Goal: Find contact information: Find contact information

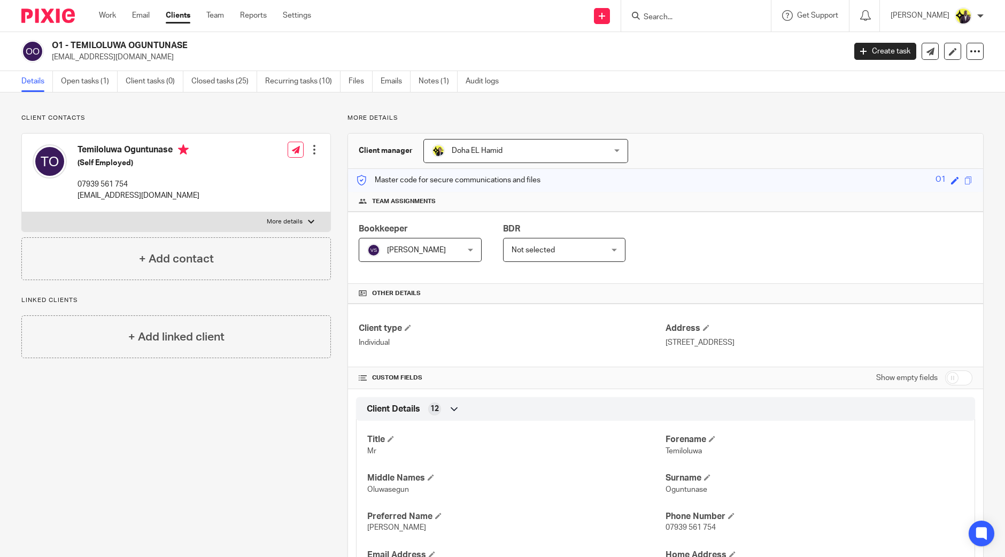
click at [701, 22] on form at bounding box center [699, 15] width 114 height 13
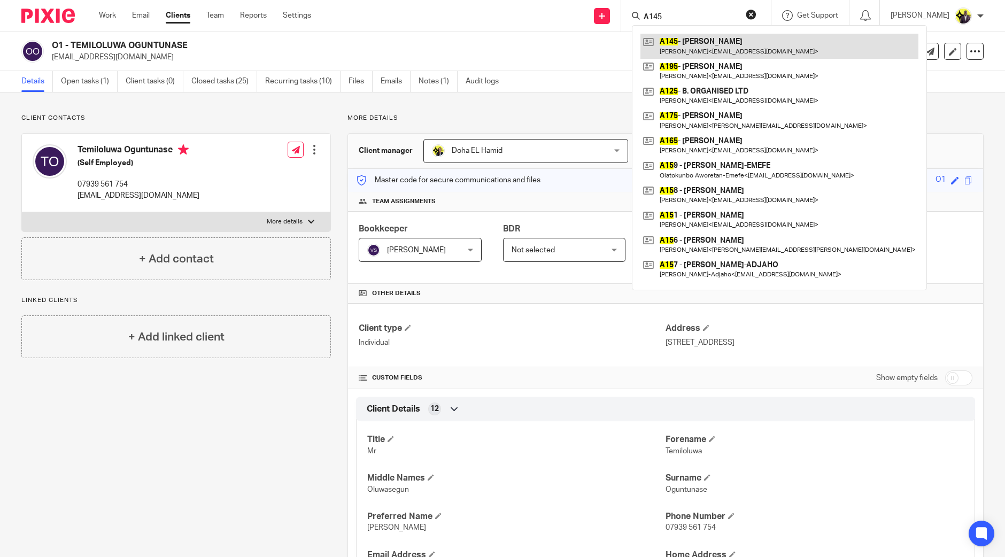
type input "A145"
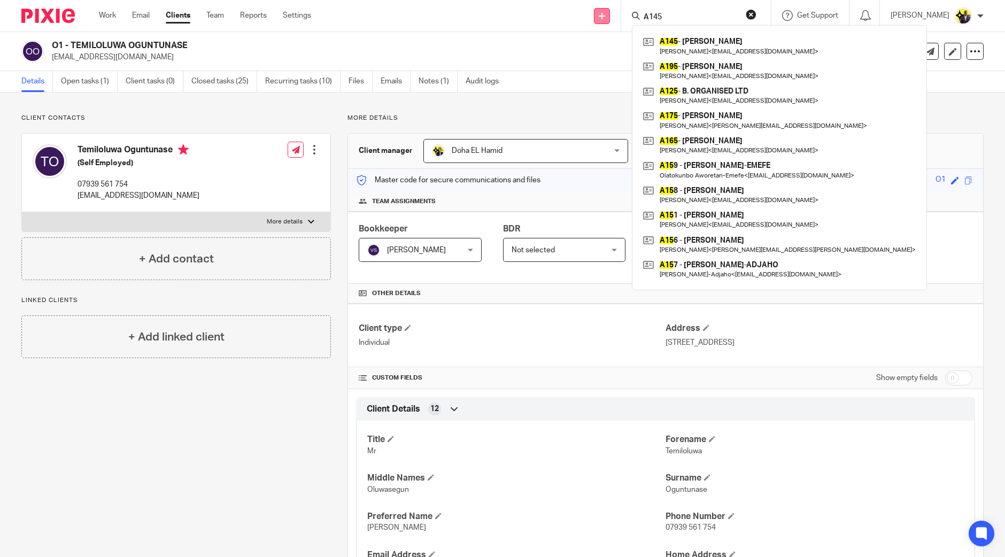
drag, startPoint x: 710, startPoint y: 20, endPoint x: 639, endPoint y: 12, distance: 71.5
click at [632, 13] on div "Send new email Create task Add client Request signature A145 A145 - [PERSON_NAM…" at bounding box center [666, 16] width 678 height 32
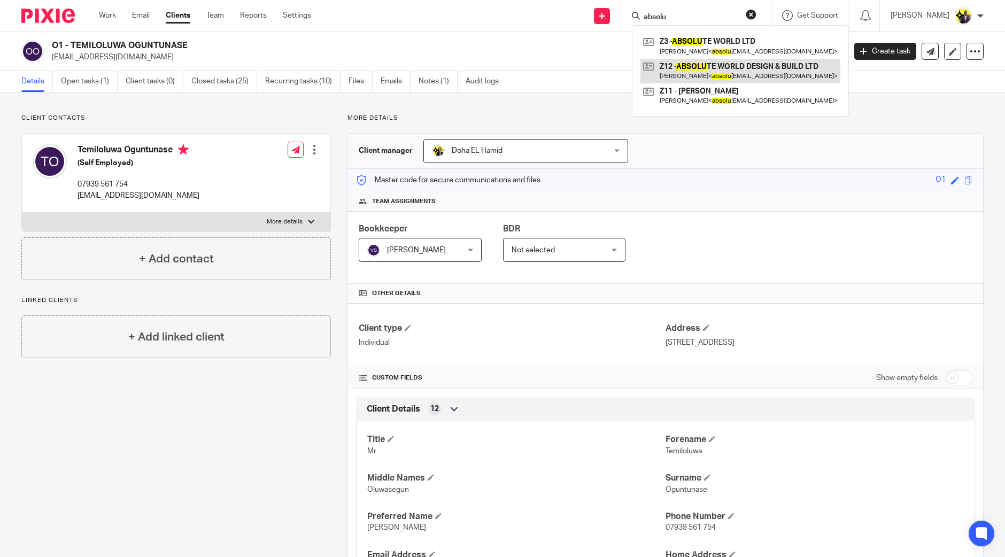
type input "absolu"
click at [353, 46] on h2 "O1 - TEMILOLUWA OGUNTUNASE" at bounding box center [366, 45] width 629 height 11
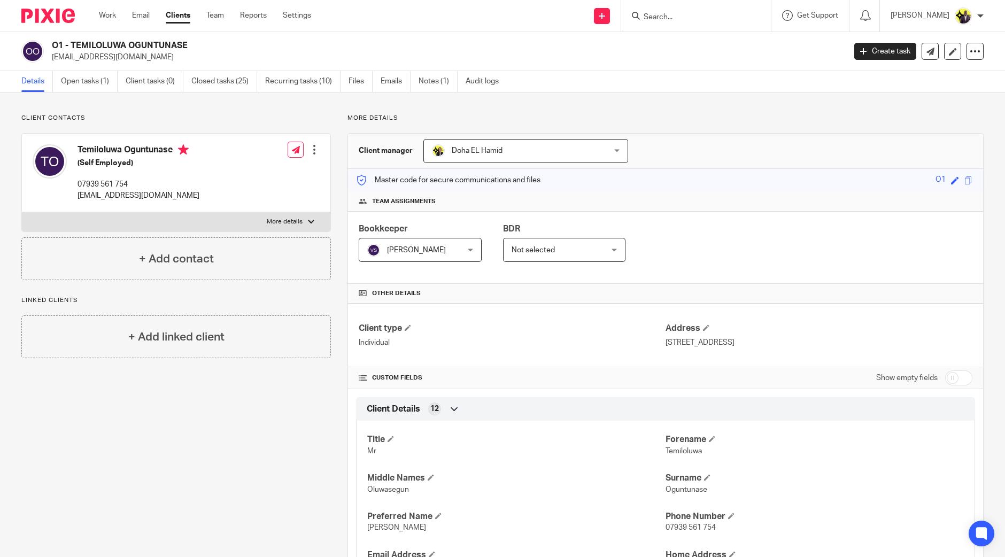
drag, startPoint x: 201, startPoint y: 44, endPoint x: 56, endPoint y: 46, distance: 145.4
click at [56, 46] on h2 "O1 - TEMILOLUWA OGUNTUNASE" at bounding box center [366, 45] width 629 height 11
click at [203, 44] on h2 "O1 - TEMILOLUWA OGUNTUNASE" at bounding box center [366, 45] width 629 height 11
click at [195, 43] on h2 "O1 - TEMILOLUWA OGUNTUNASE" at bounding box center [366, 45] width 629 height 11
drag, startPoint x: 199, startPoint y: 41, endPoint x: 53, endPoint y: 48, distance: 145.5
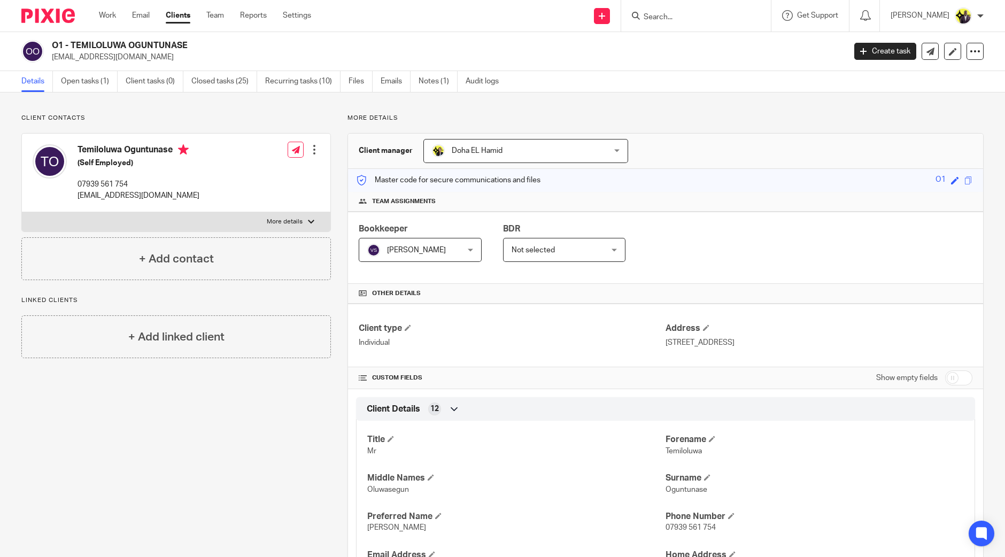
click at [53, 48] on h2 "O1 - TEMILOLUWA OGUNTUNASE" at bounding box center [366, 45] width 629 height 11
copy h2 "O1 - TEMILOLUWA OGUNTUNASE"
click at [706, 24] on div at bounding box center [696, 16] width 150 height 32
click at [709, 10] on form at bounding box center [699, 15] width 114 height 13
click at [707, 18] on input "Search" at bounding box center [690, 18] width 96 height 10
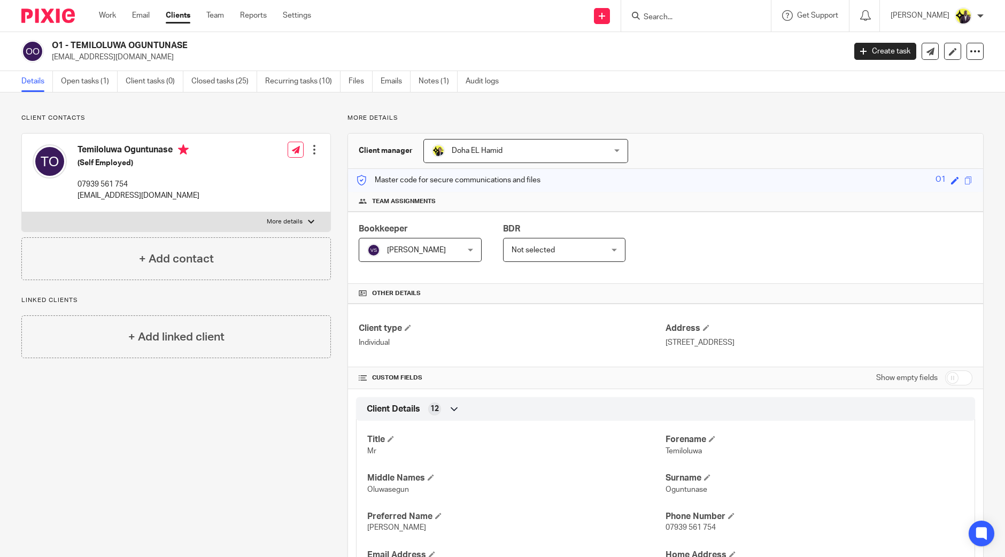
paste input "[EMAIL_ADDRESS][DOMAIN_NAME]"
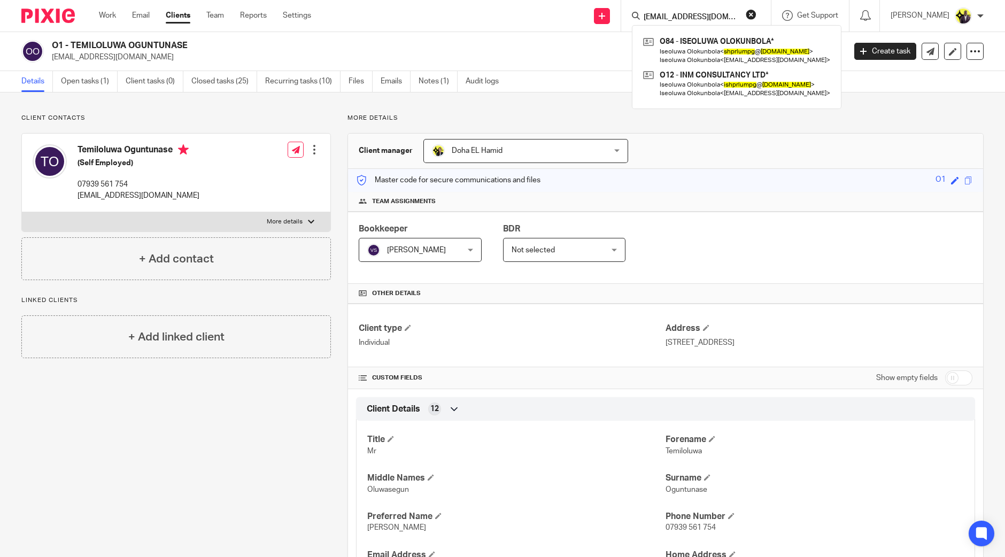
type input "[EMAIL_ADDRESS][DOMAIN_NAME]"
click at [332, 41] on h2 "O1 - TEMILOLUWA OGUNTUNASE" at bounding box center [366, 45] width 629 height 11
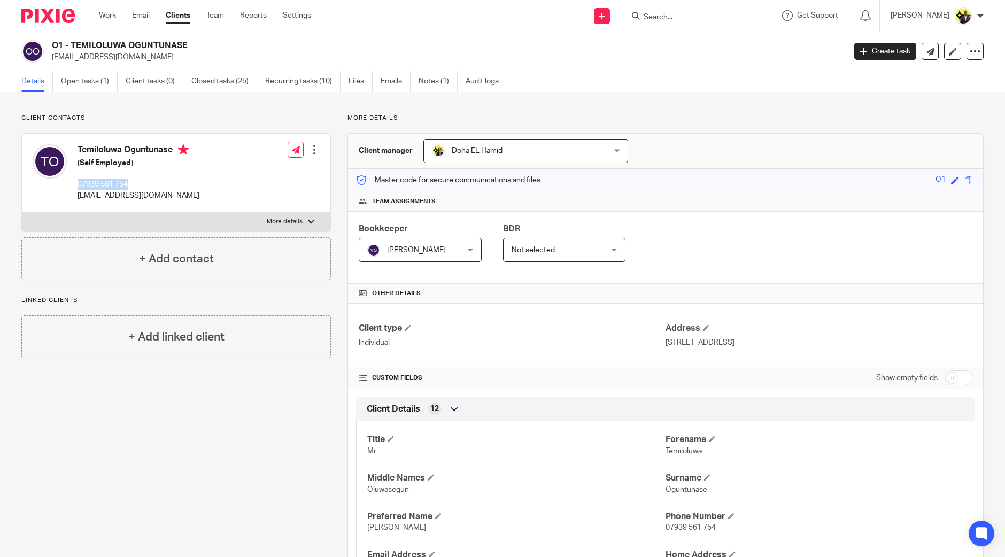
drag, startPoint x: 137, startPoint y: 183, endPoint x: 75, endPoint y: 189, distance: 62.8
click at [75, 189] on div "Temiloluwa Oguntunase (Self Employed) 07939 [GEOGRAPHIC_DATA][EMAIL_ADDRESS][DO…" at bounding box center [116, 172] width 167 height 67
copy p "07939 561 754"
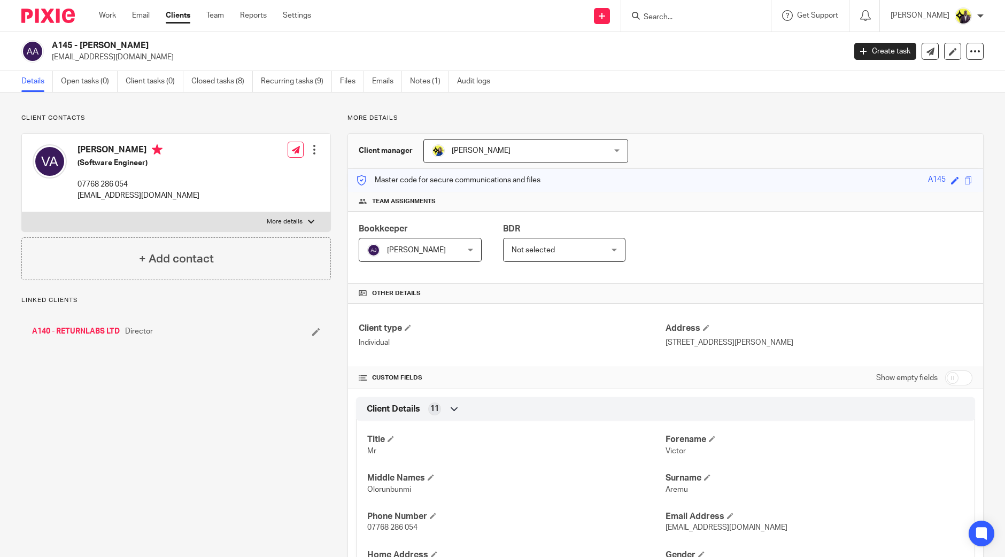
drag, startPoint x: 0, startPoint y: 0, endPoint x: 63, endPoint y: 50, distance: 80.3
click at [63, 49] on h2 "A145 - VICTOR AREMU" at bounding box center [366, 45] width 629 height 11
click at [187, 400] on div "Client contacts Victor Aremu (Software Engineer) 07768 286 054 me@victorare.mu …" at bounding box center [168, 527] width 326 height 827
drag, startPoint x: 26, startPoint y: 328, endPoint x: 120, endPoint y: 331, distance: 93.6
click at [120, 331] on div "A140 - RETURNLABS LTD Director" at bounding box center [175, 331] width 309 height 32
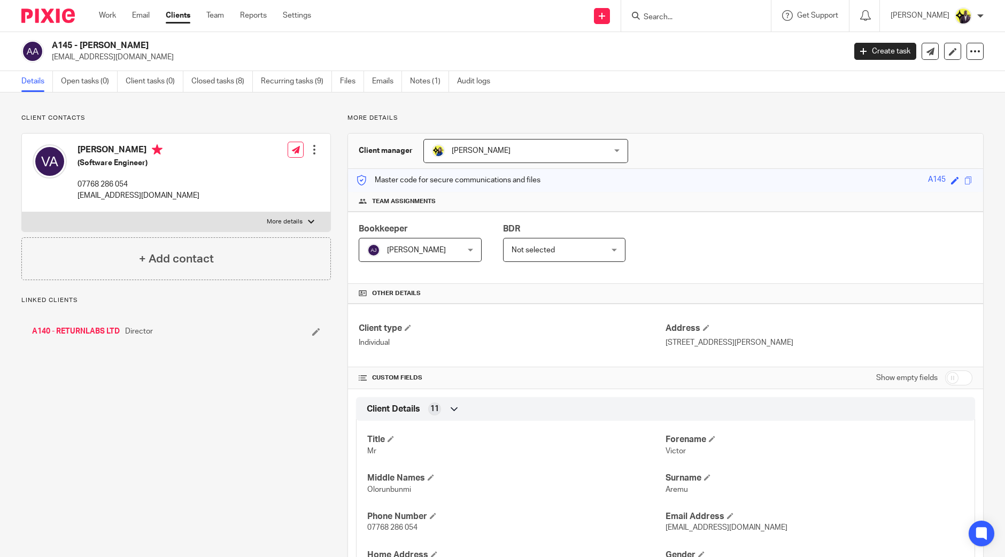
copy link "A140 - RETURNLABS LTD"
